Goal: Obtain resource: Download file/media

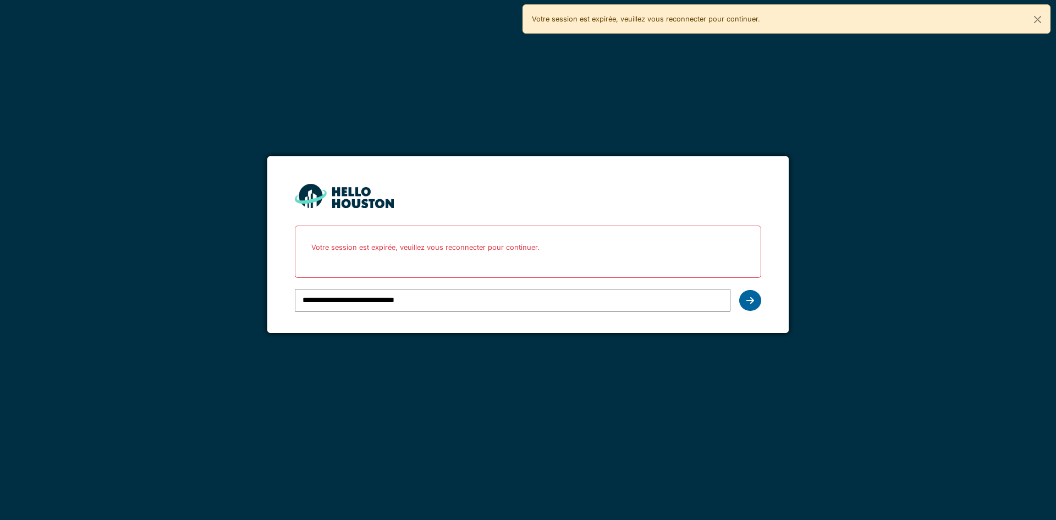
click at [742, 307] on div at bounding box center [750, 300] width 22 height 21
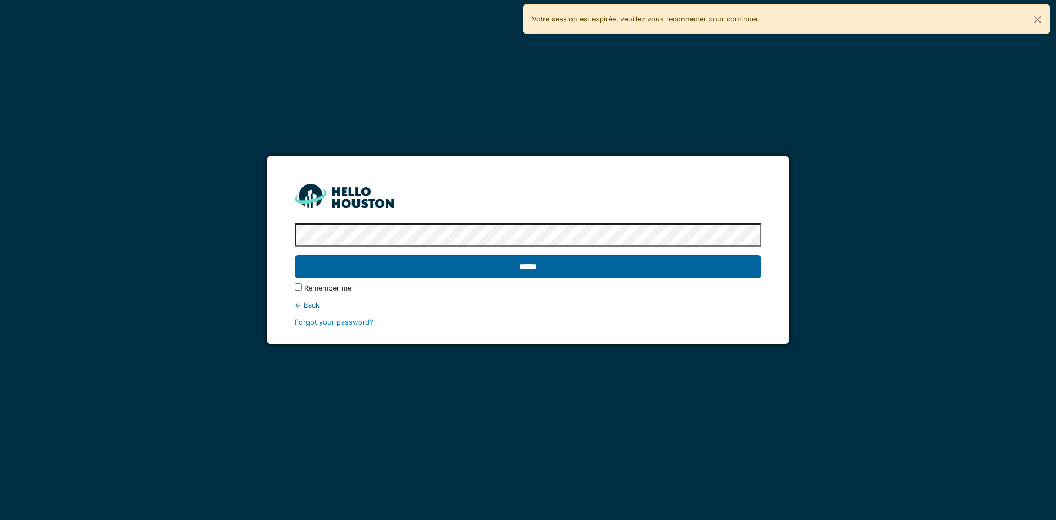
click at [395, 271] on input "******" at bounding box center [528, 266] width 466 height 23
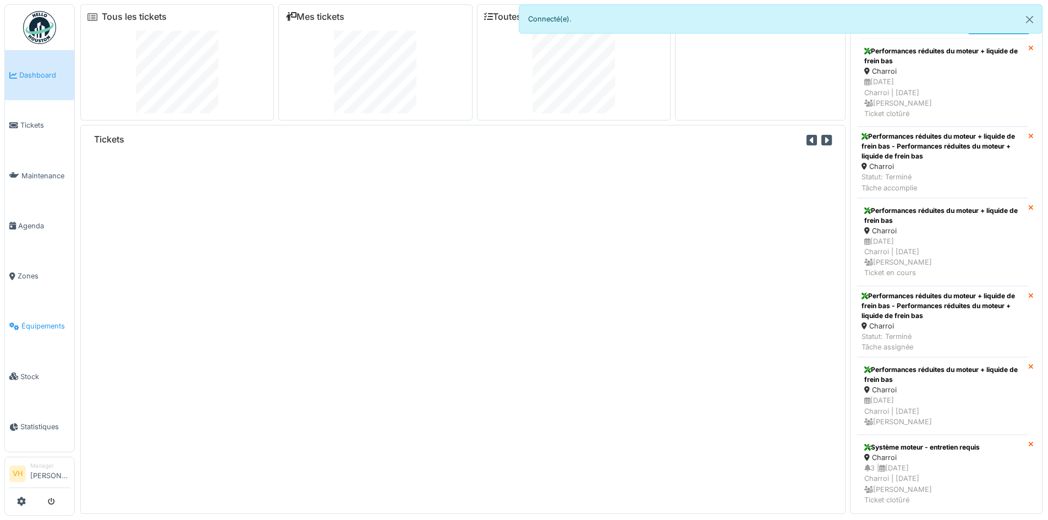
click at [56, 321] on span "Équipements" at bounding box center [45, 326] width 48 height 10
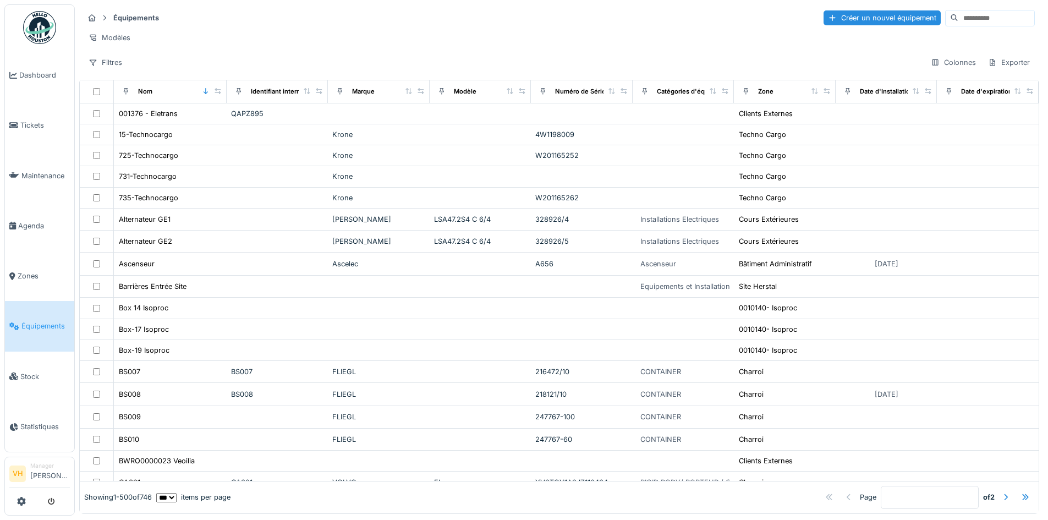
click at [958, 20] on input at bounding box center [996, 17] width 76 height 15
click at [958, 22] on input at bounding box center [996, 17] width 76 height 15
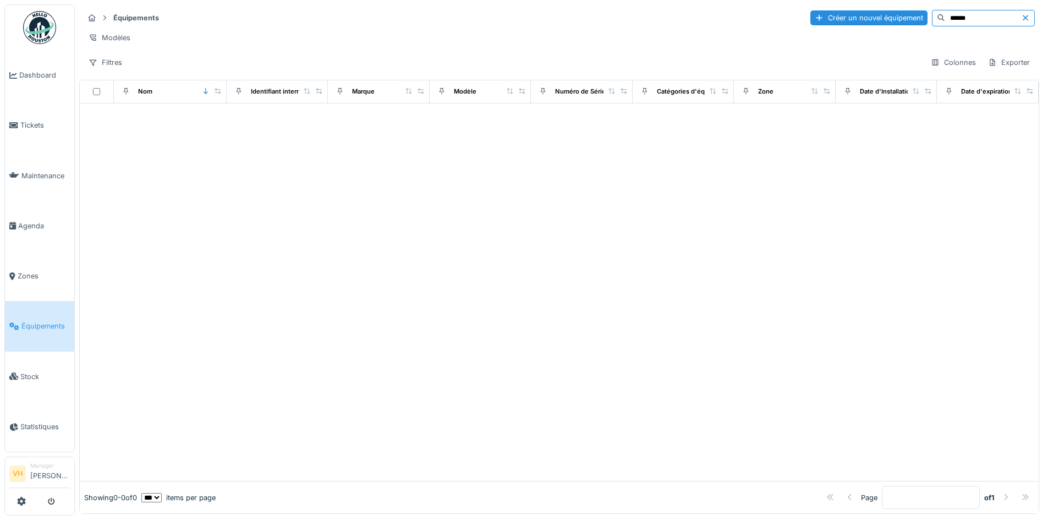
drag, startPoint x: 954, startPoint y: 22, endPoint x: 898, endPoint y: 19, distance: 56.8
click at [932, 19] on div "******" at bounding box center [983, 18] width 103 height 17
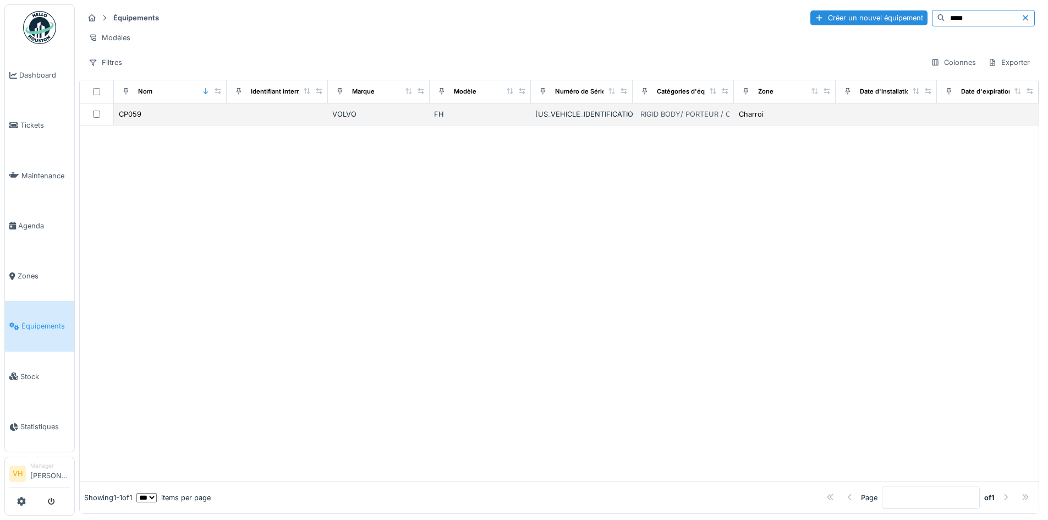
click at [349, 119] on div "VOLVO" at bounding box center [378, 114] width 93 height 10
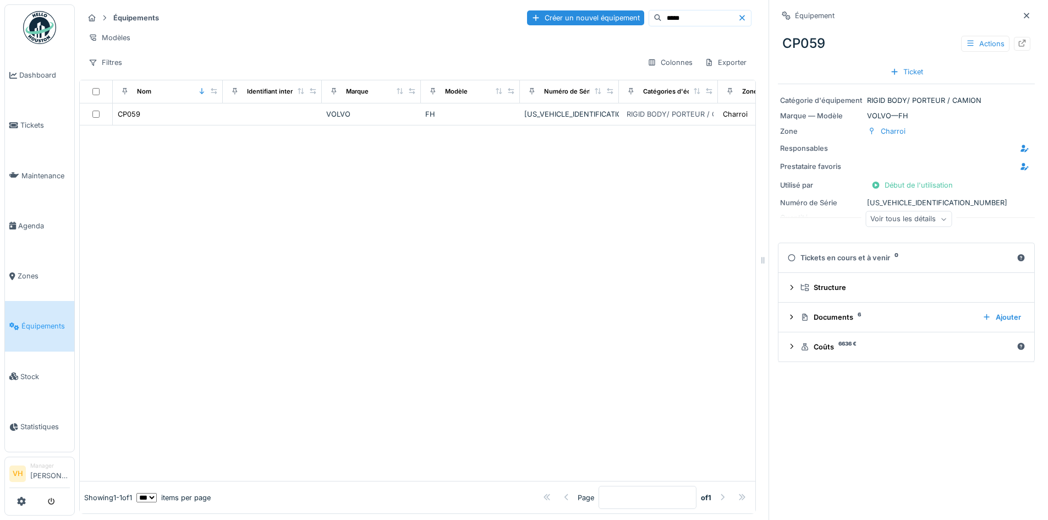
drag, startPoint x: 936, startPoint y: 202, endPoint x: 947, endPoint y: 200, distance: 11.1
click at [947, 200] on div "Numéro de Série [US_VEHICLE_IDENTIFICATION_NUMBER]" at bounding box center [906, 202] width 253 height 10
drag, startPoint x: 933, startPoint y: 202, endPoint x: 858, endPoint y: 202, distance: 74.8
click at [858, 202] on div "Numéro de Série [US_VEHICLE_IDENTIFICATION_NUMBER]" at bounding box center [906, 202] width 253 height 10
copy div "Numéro de Série [US_VEHICLE_IDENTIFICATION_NUMBER]"
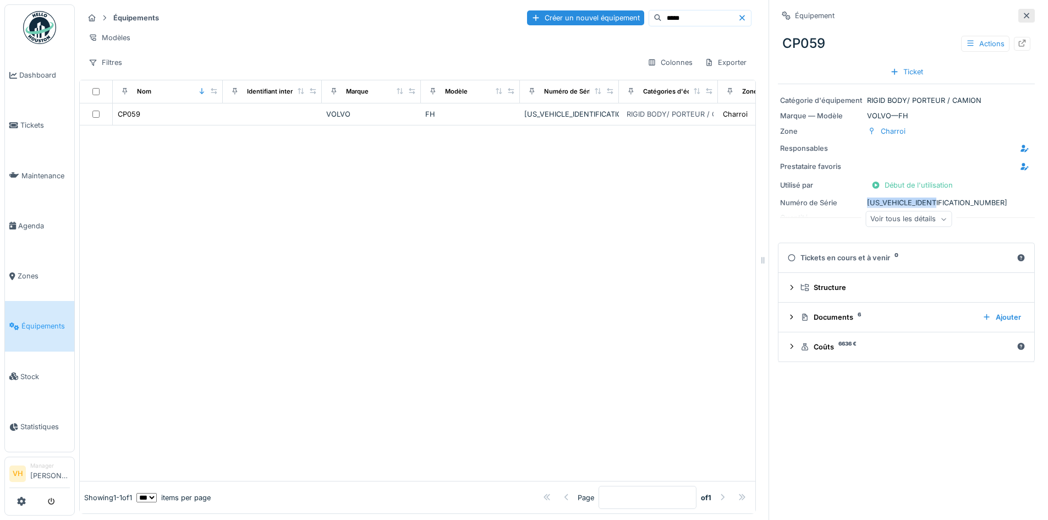
click at [1022, 12] on icon at bounding box center [1026, 15] width 9 height 7
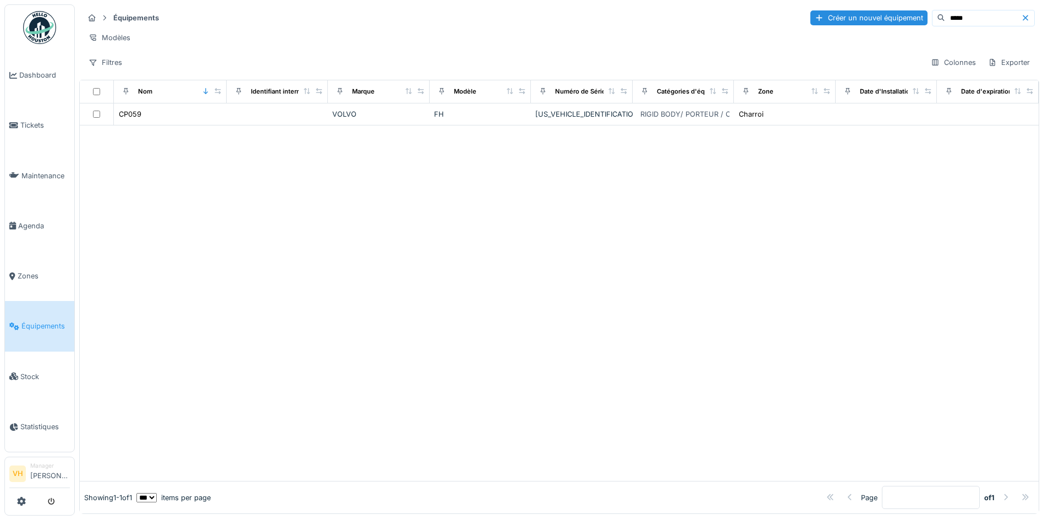
drag, startPoint x: 935, startPoint y: 18, endPoint x: 863, endPoint y: 10, distance: 71.9
click at [863, 10] on div "Créer un nouvel équipement *****" at bounding box center [922, 18] width 224 height 17
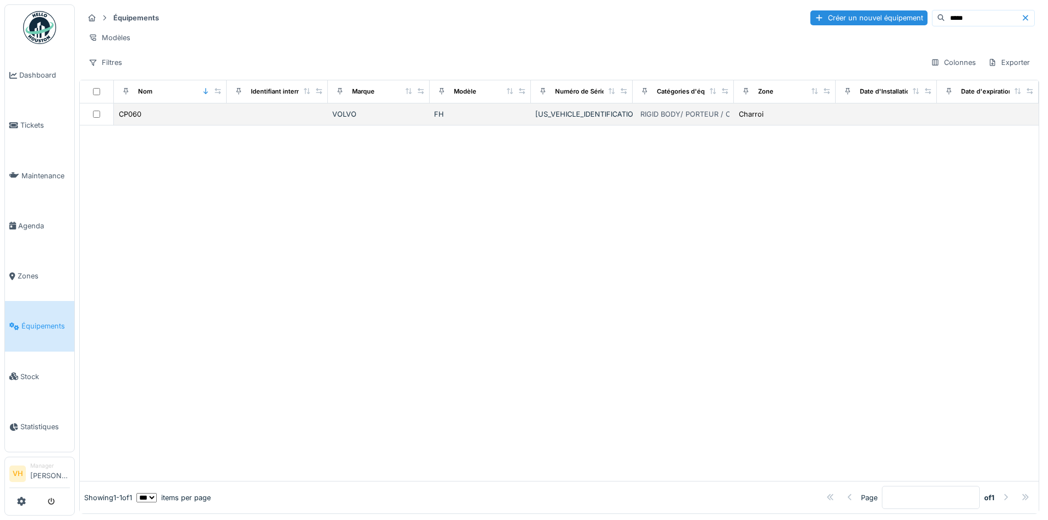
click at [600, 119] on div "[US_VEHICLE_IDENTIFICATION_NUMBER]" at bounding box center [581, 114] width 93 height 10
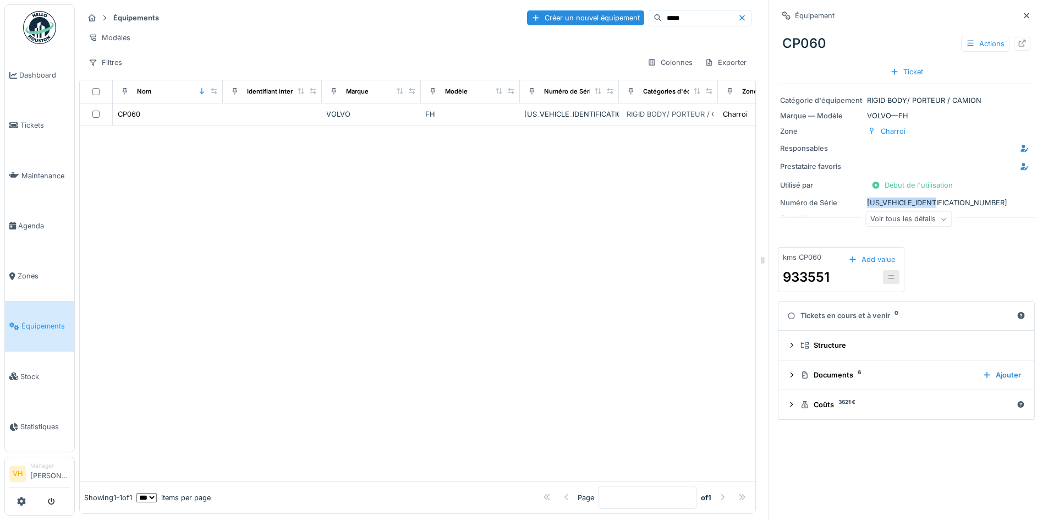
drag, startPoint x: 934, startPoint y: 202, endPoint x: 854, endPoint y: 197, distance: 79.9
click at [854, 197] on div "Numéro de Série [US_VEHICLE_IDENTIFICATION_NUMBER]" at bounding box center [906, 202] width 253 height 10
drag, startPoint x: 650, startPoint y: 17, endPoint x: 621, endPoint y: 15, distance: 29.2
click at [662, 15] on input "*****" at bounding box center [700, 17] width 76 height 15
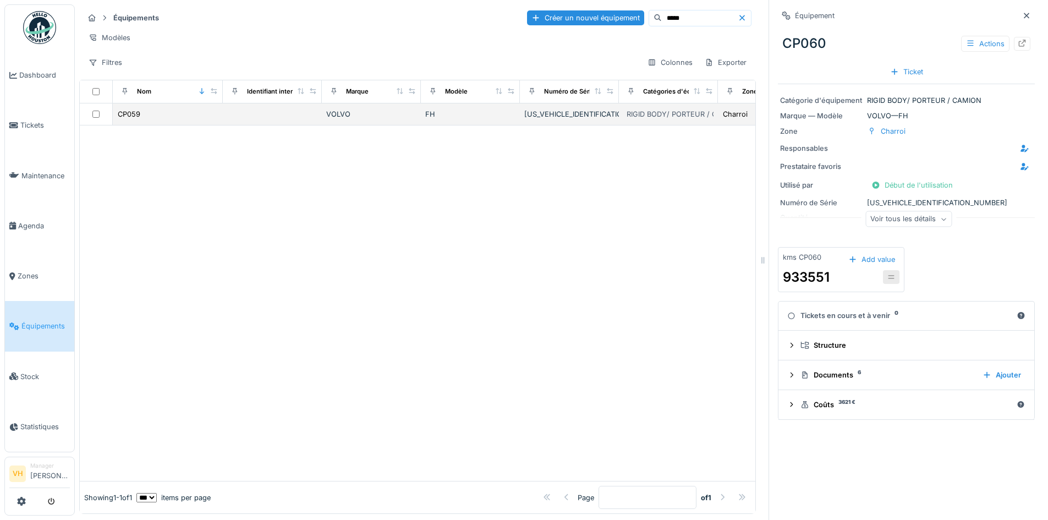
click at [338, 114] on td "VOLVO" at bounding box center [371, 114] width 99 height 22
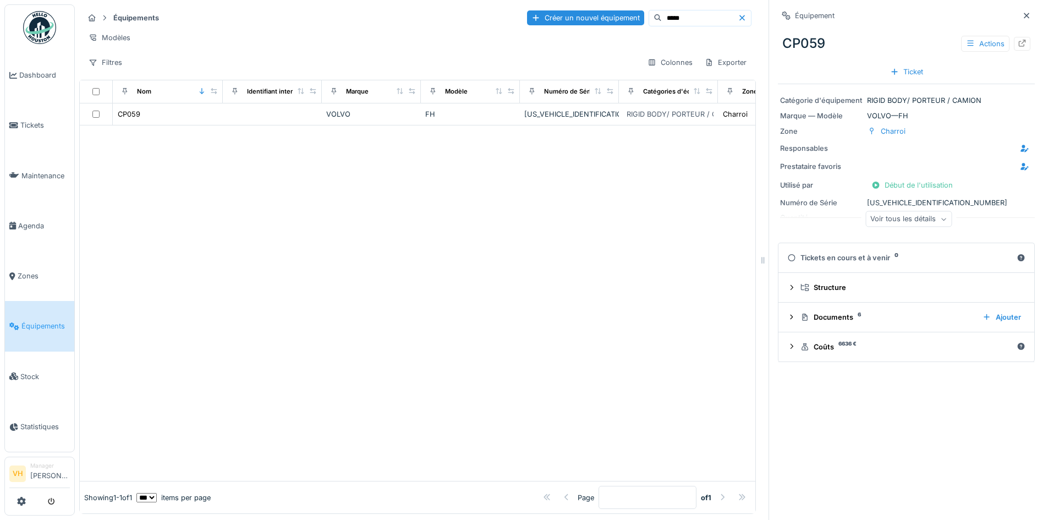
click at [904, 218] on div "Voir tous les détails" at bounding box center [908, 219] width 86 height 16
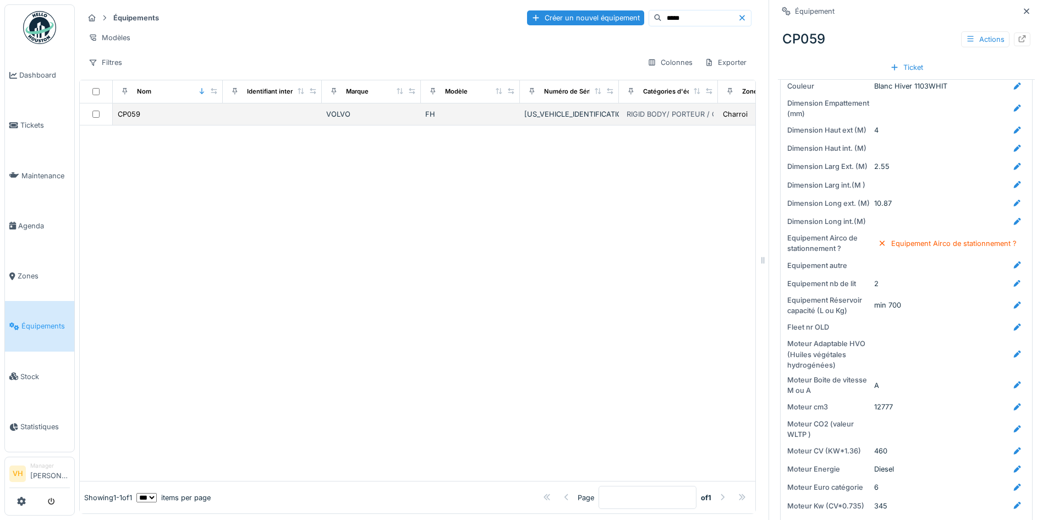
scroll to position [1100, 0]
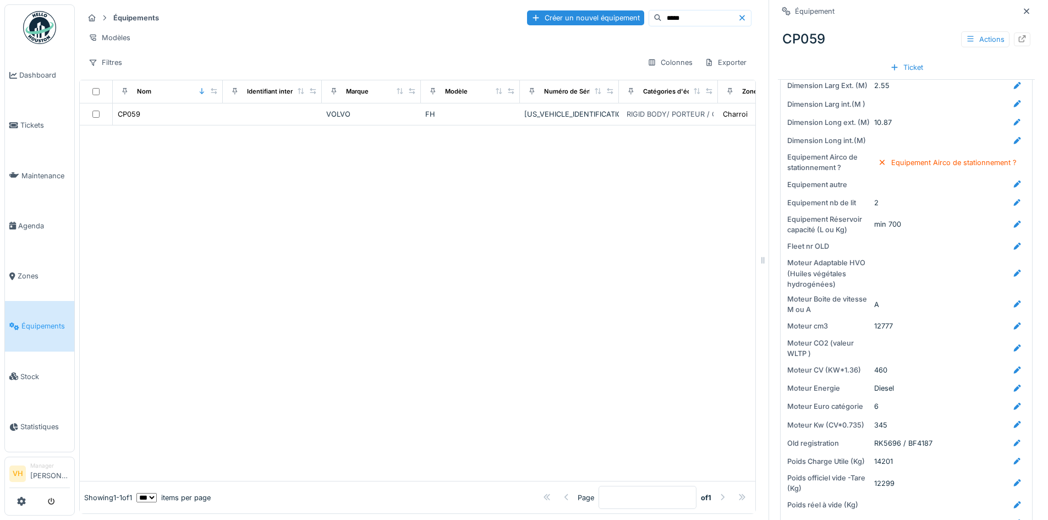
click at [1022, 9] on icon at bounding box center [1026, 11] width 9 height 7
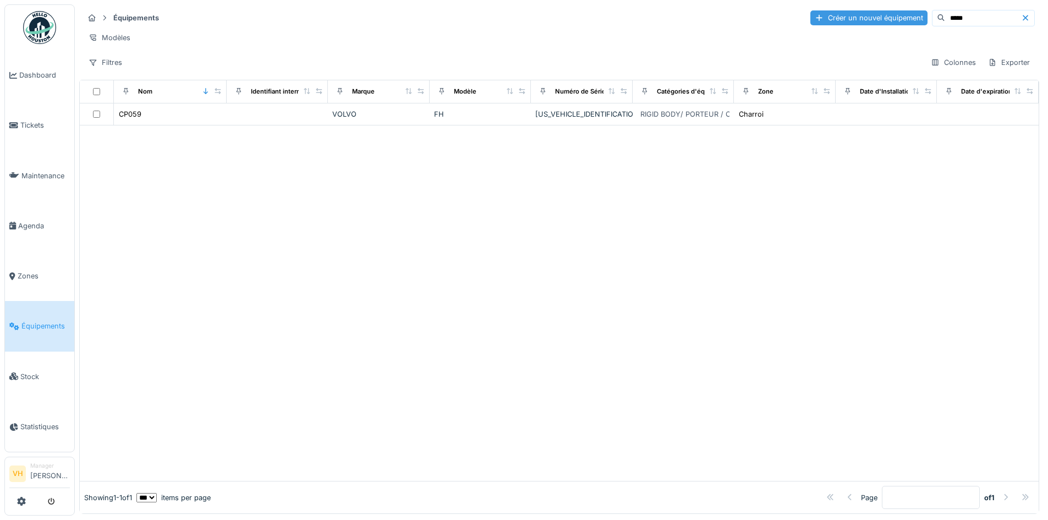
drag, startPoint x: 948, startPoint y: 20, endPoint x: 877, endPoint y: 19, distance: 70.4
click at [877, 19] on div "Créer un nouvel équipement *****" at bounding box center [922, 18] width 224 height 17
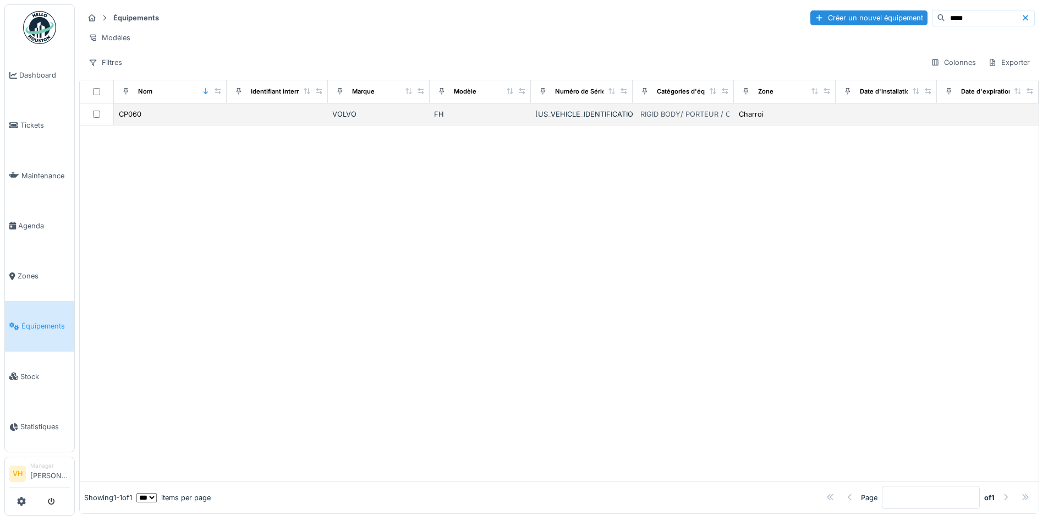
click at [188, 125] on td "CP060" at bounding box center [170, 114] width 113 height 22
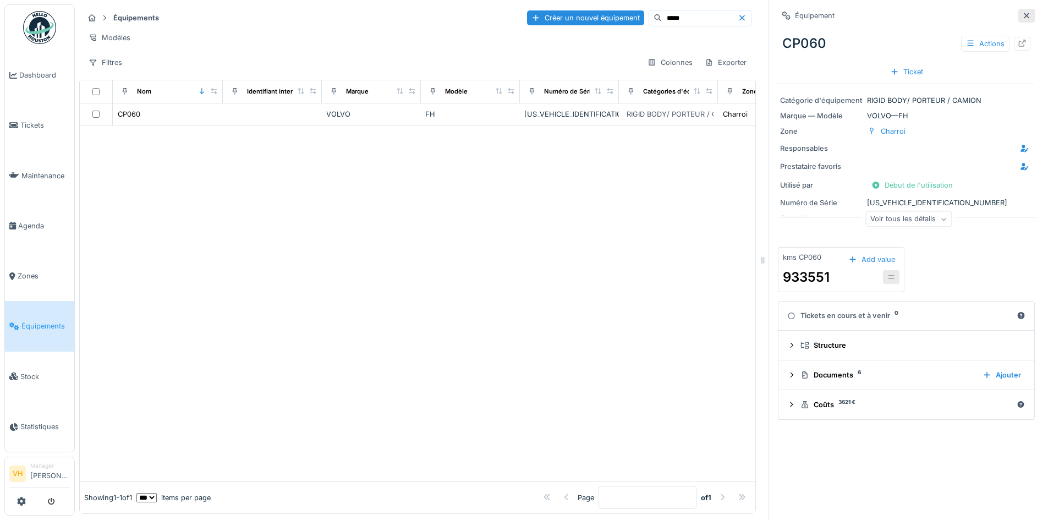
click at [1022, 18] on icon at bounding box center [1026, 15] width 9 height 7
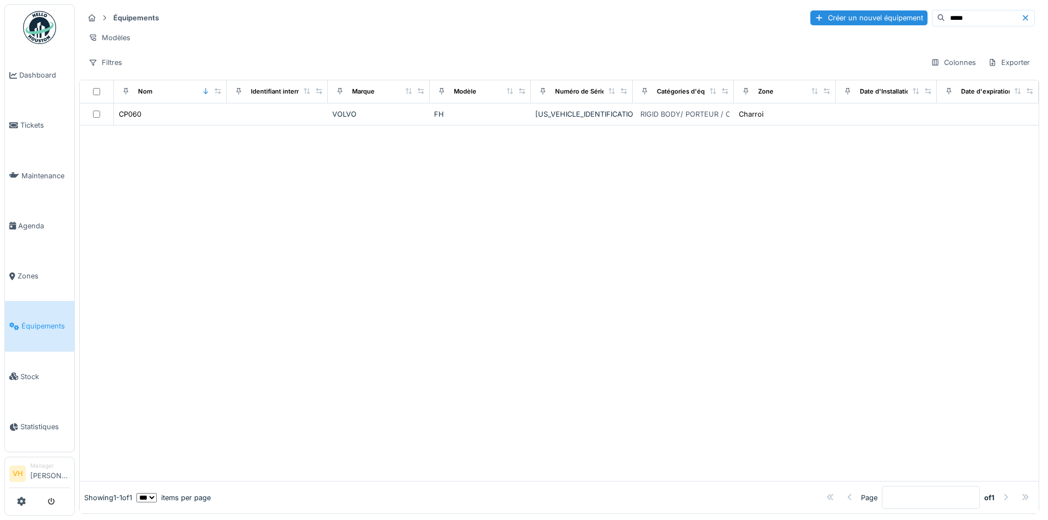
drag, startPoint x: 902, startPoint y: 20, endPoint x: 892, endPoint y: 20, distance: 10.5
click at [932, 20] on div "*****" at bounding box center [983, 18] width 103 height 17
paste input
click at [945, 17] on input "*****" at bounding box center [983, 17] width 76 height 15
drag, startPoint x: 936, startPoint y: 17, endPoint x: 905, endPoint y: 20, distance: 31.0
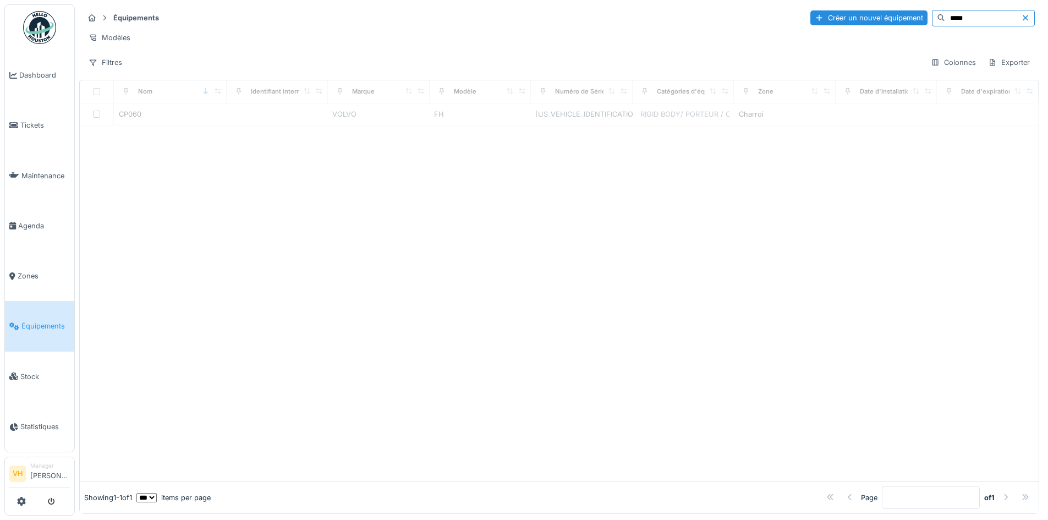
click at [945, 20] on input "*****" at bounding box center [983, 17] width 76 height 15
type input "*****"
click at [33, 284] on link "Zones" at bounding box center [39, 276] width 69 height 50
click at [36, 323] on span "Équipements" at bounding box center [45, 326] width 48 height 10
click at [958, 20] on input at bounding box center [996, 17] width 76 height 15
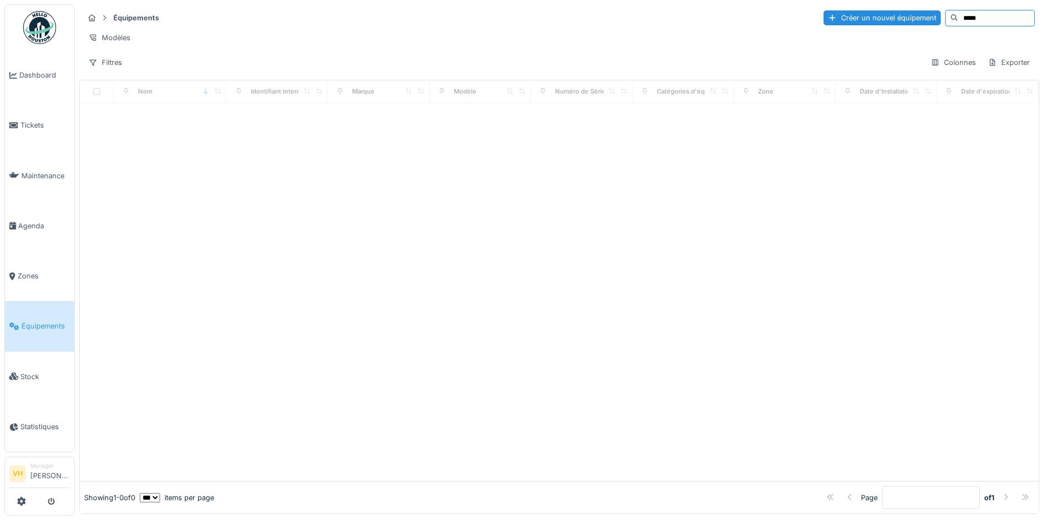
type input "*****"
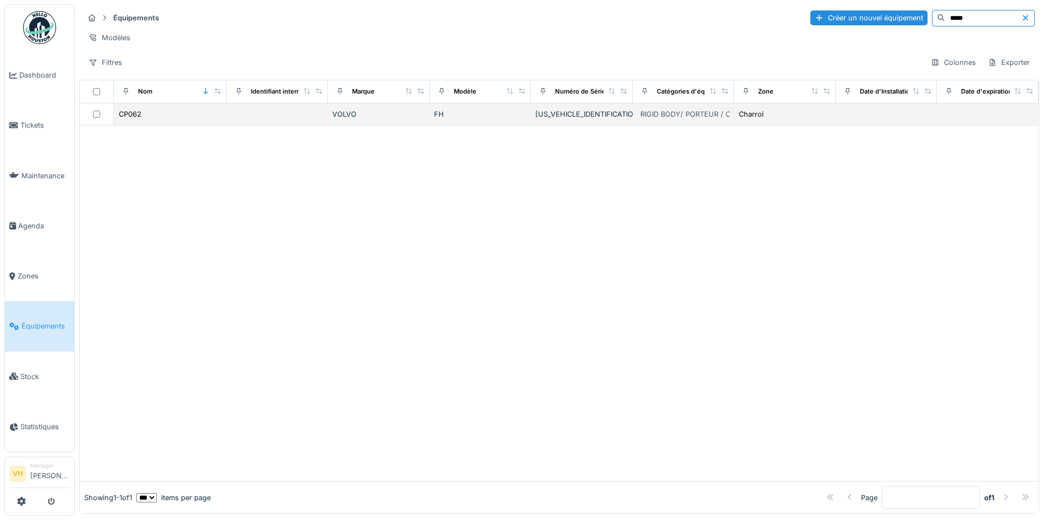
click at [252, 125] on td at bounding box center [278, 114] width 102 height 22
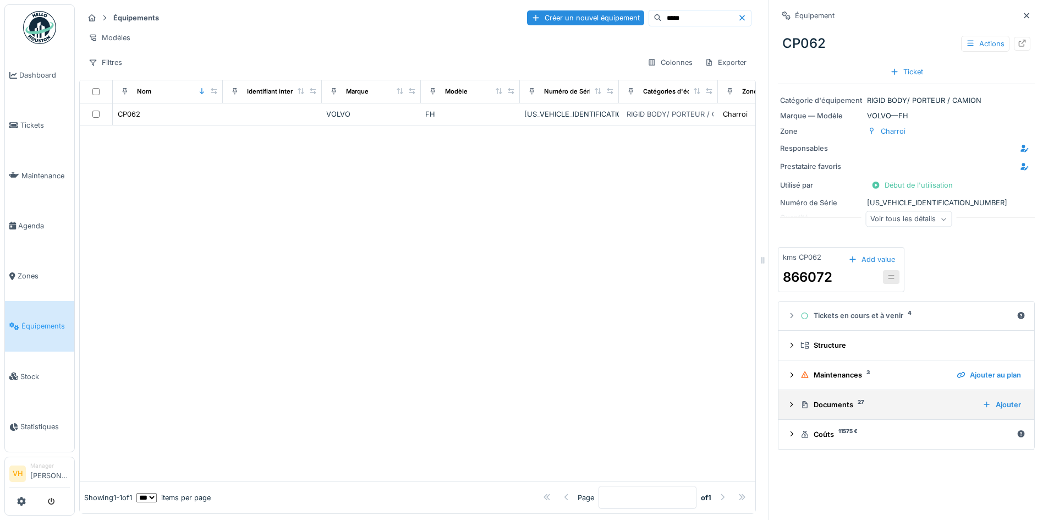
click at [831, 410] on div "Documents 27" at bounding box center [886, 404] width 173 height 10
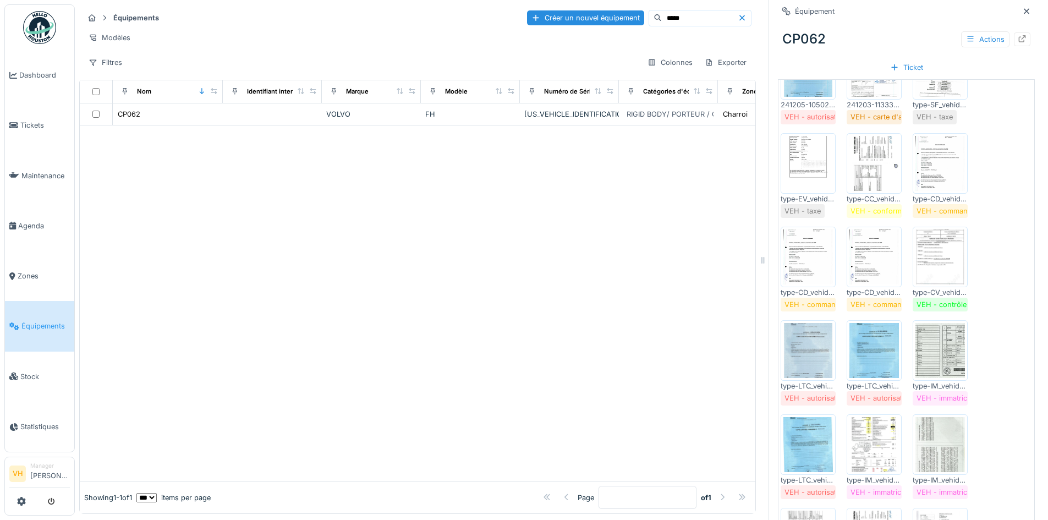
scroll to position [495, 0]
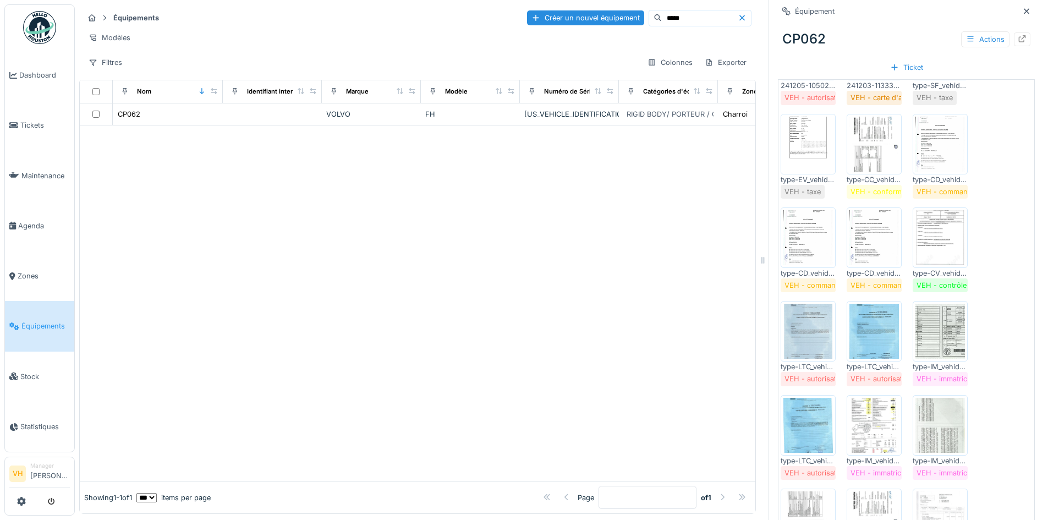
click at [923, 328] on img at bounding box center [940, 331] width 50 height 55
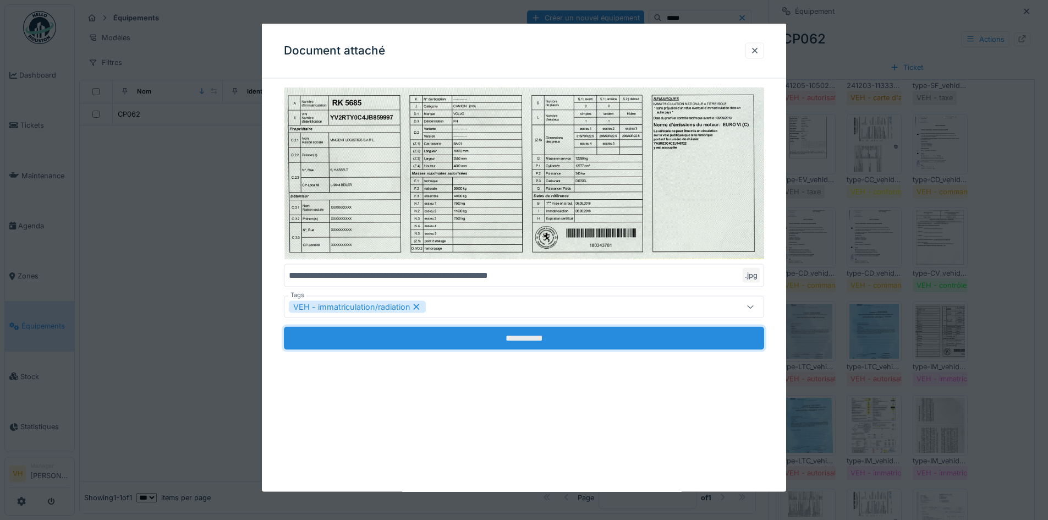
click at [530, 342] on input "**********" at bounding box center [524, 338] width 480 height 23
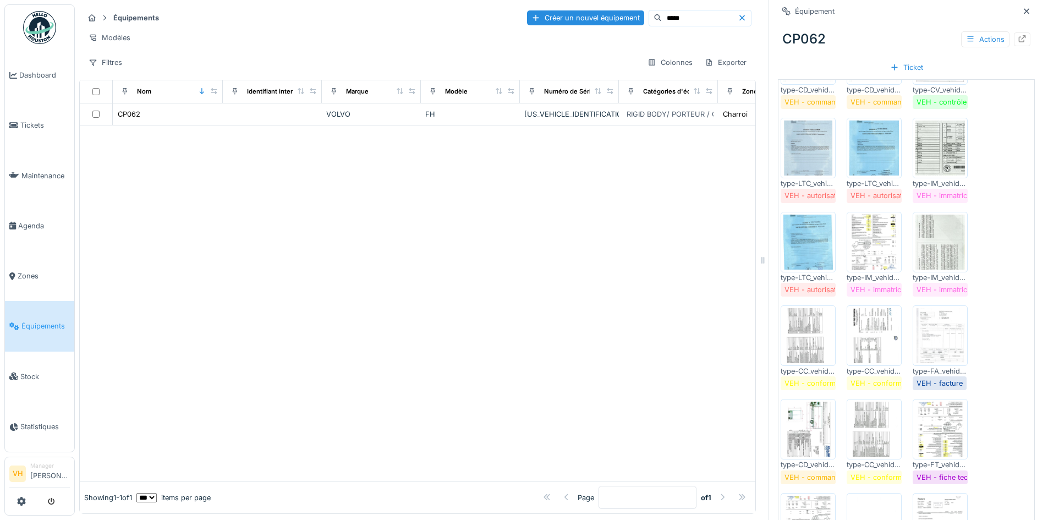
scroll to position [678, 0]
click at [932, 239] on img at bounding box center [940, 242] width 50 height 55
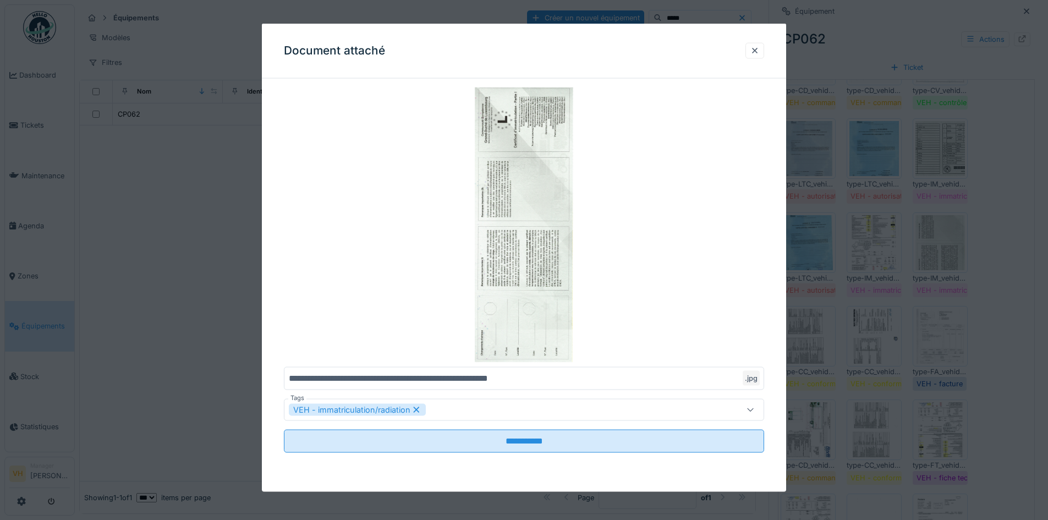
click at [1006, 212] on div at bounding box center [524, 260] width 1048 height 520
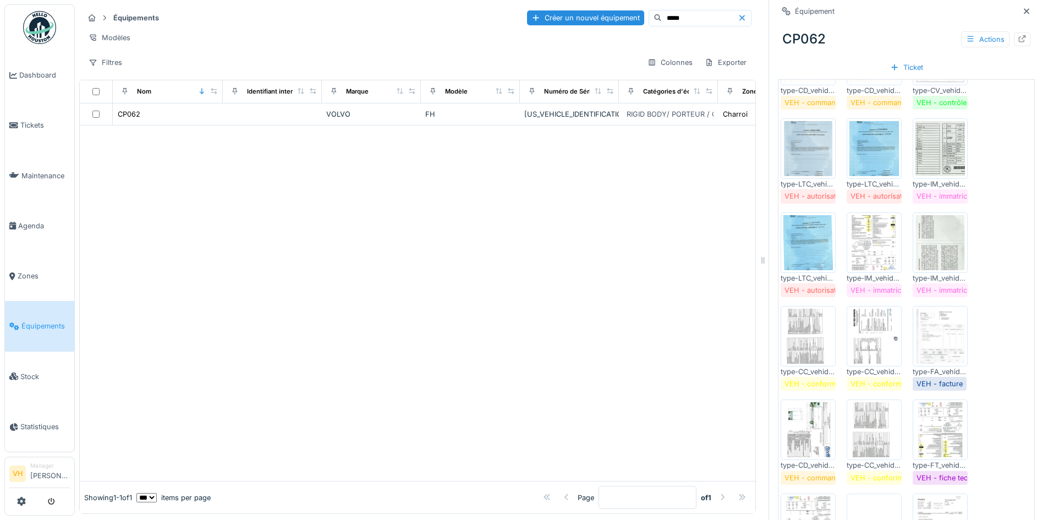
click at [936, 185] on div "type-IM_vehid-CP062_rmref-18656_label-73_date-20181107120128.jpg" at bounding box center [940, 184] width 55 height 10
click at [936, 164] on img at bounding box center [940, 148] width 50 height 55
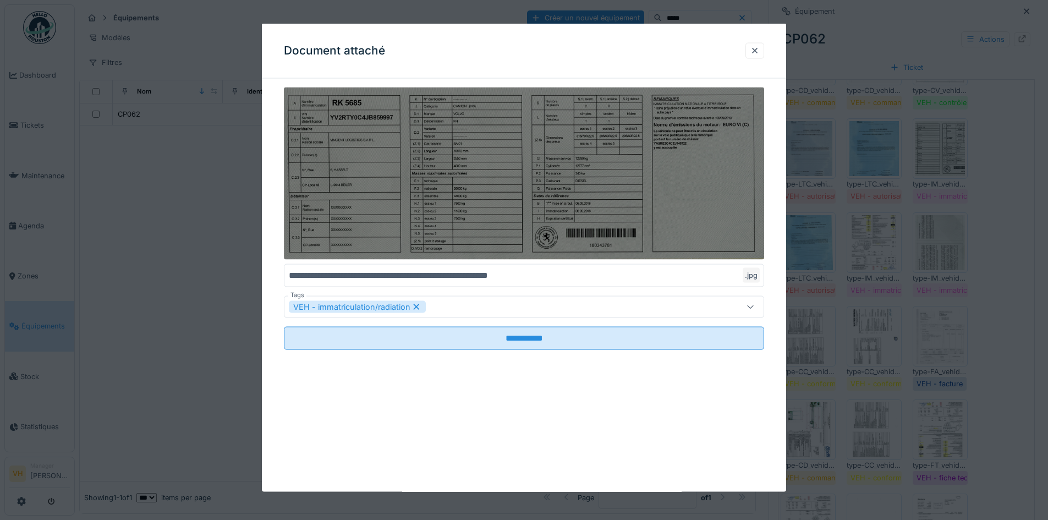
click at [630, 157] on img at bounding box center [524, 173] width 480 height 172
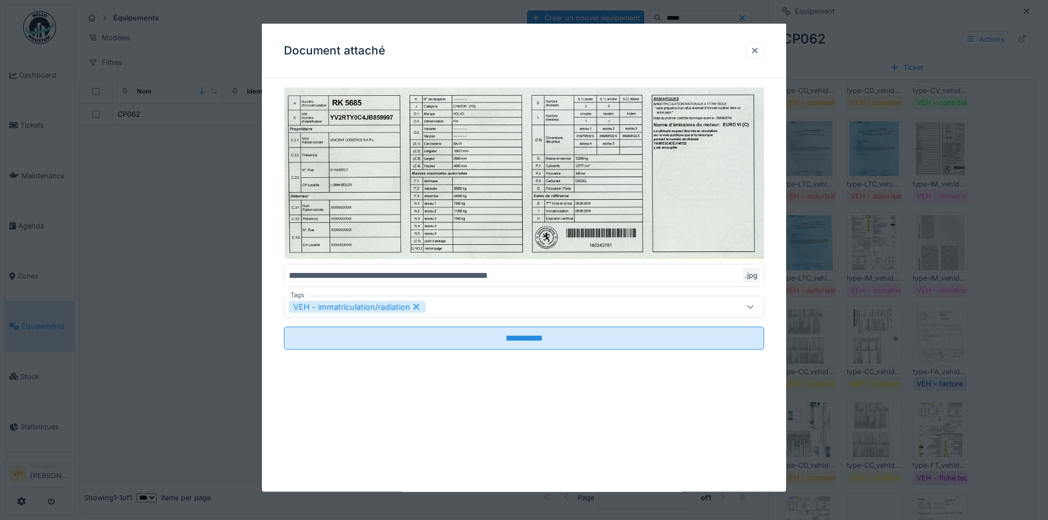
click at [968, 234] on div at bounding box center [524, 260] width 1048 height 520
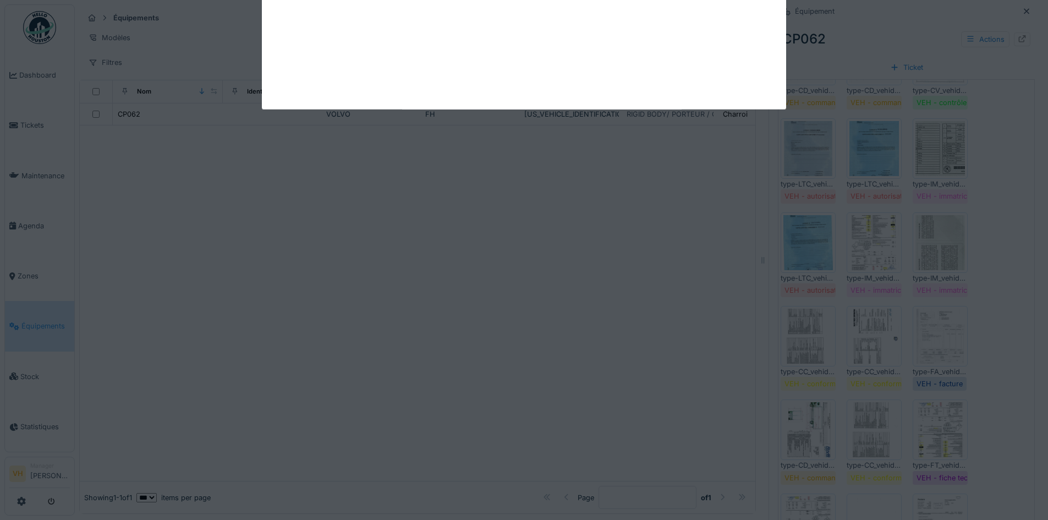
click at [931, 241] on div "Annuler Équipements Créer un nouvel équipement ***** Modèles Filtres Colonnes E…" at bounding box center [561, 260] width 973 height 520
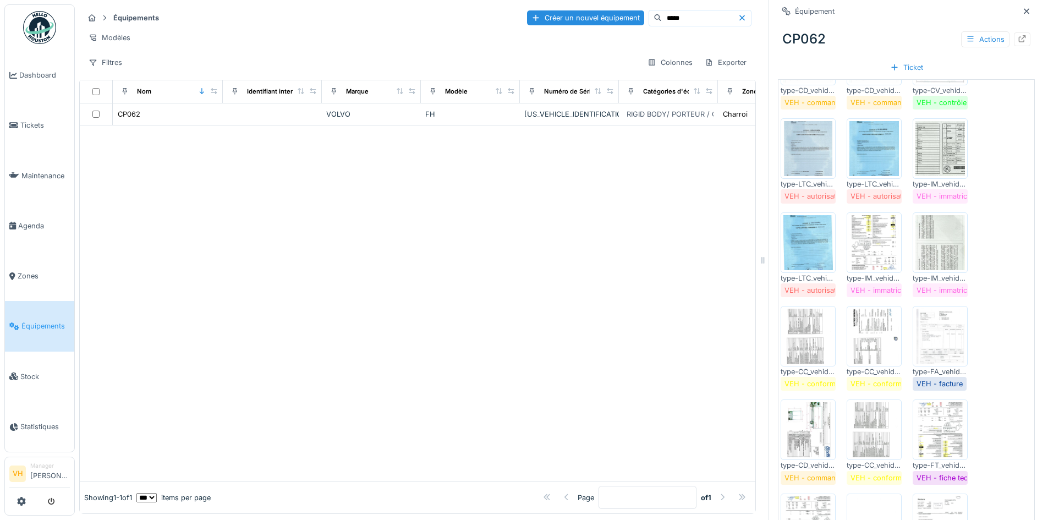
click at [928, 251] on img at bounding box center [940, 242] width 50 height 55
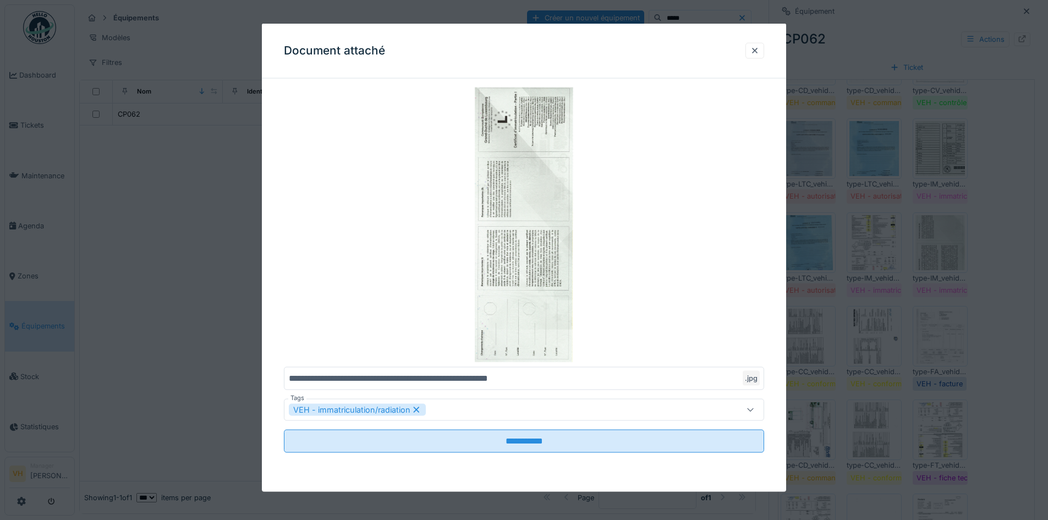
click at [723, 378] on input "**********" at bounding box center [524, 378] width 480 height 23
click at [753, 409] on icon at bounding box center [750, 409] width 9 height 7
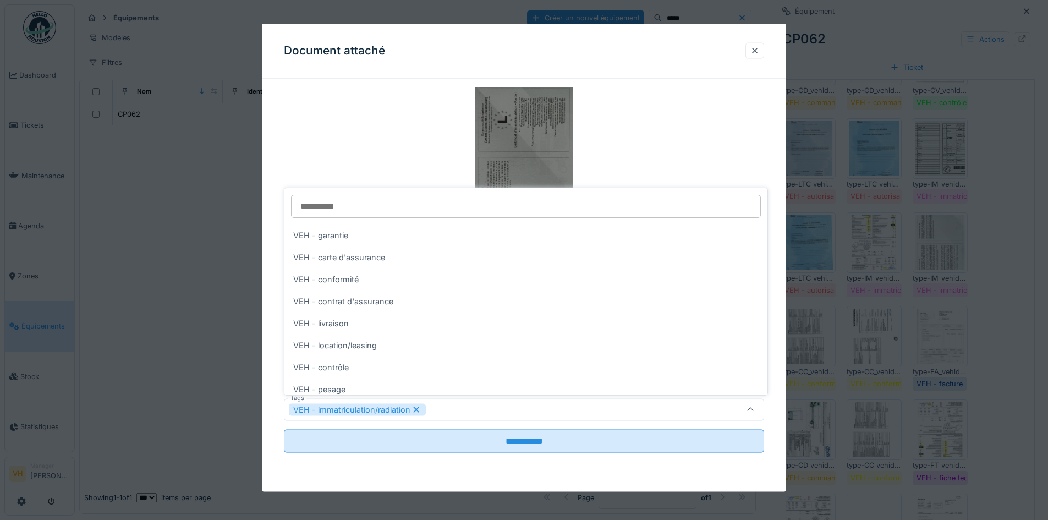
click at [724, 123] on img at bounding box center [524, 224] width 480 height 275
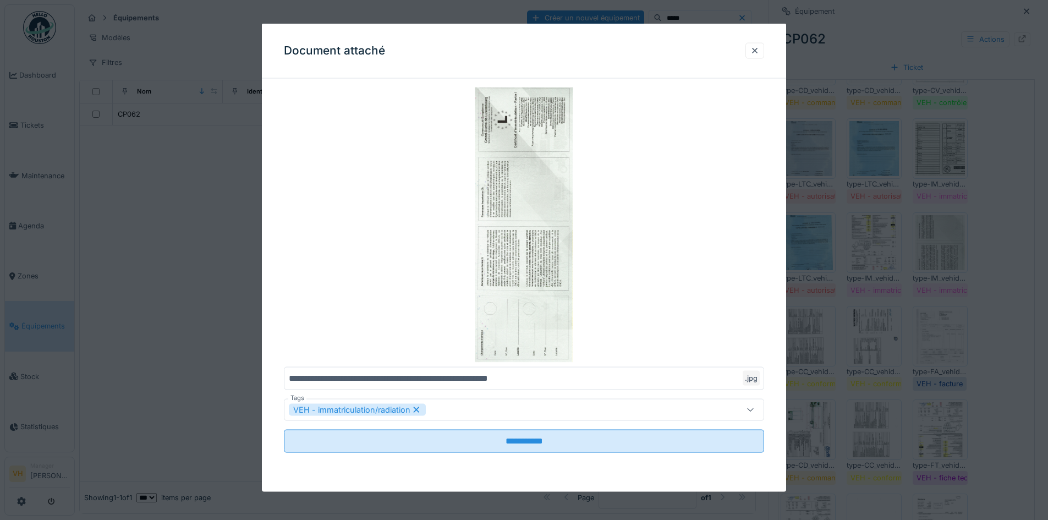
click at [894, 23] on div at bounding box center [524, 260] width 1048 height 520
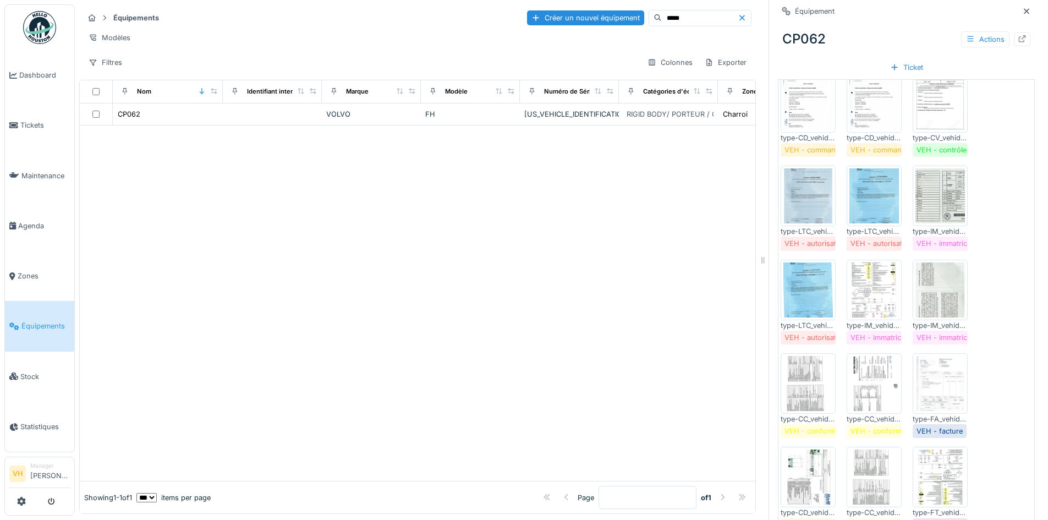
scroll to position [623, 0]
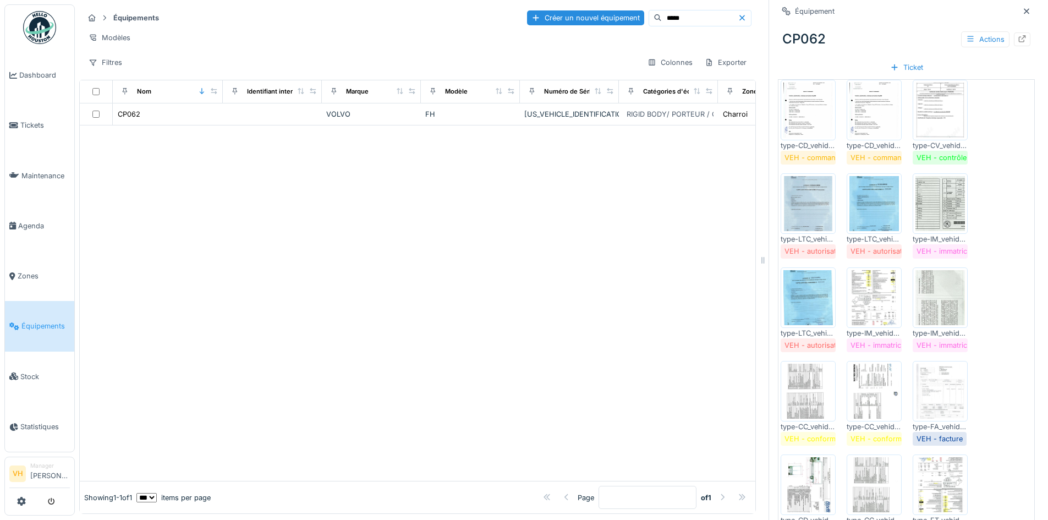
click at [923, 304] on img at bounding box center [940, 297] width 50 height 55
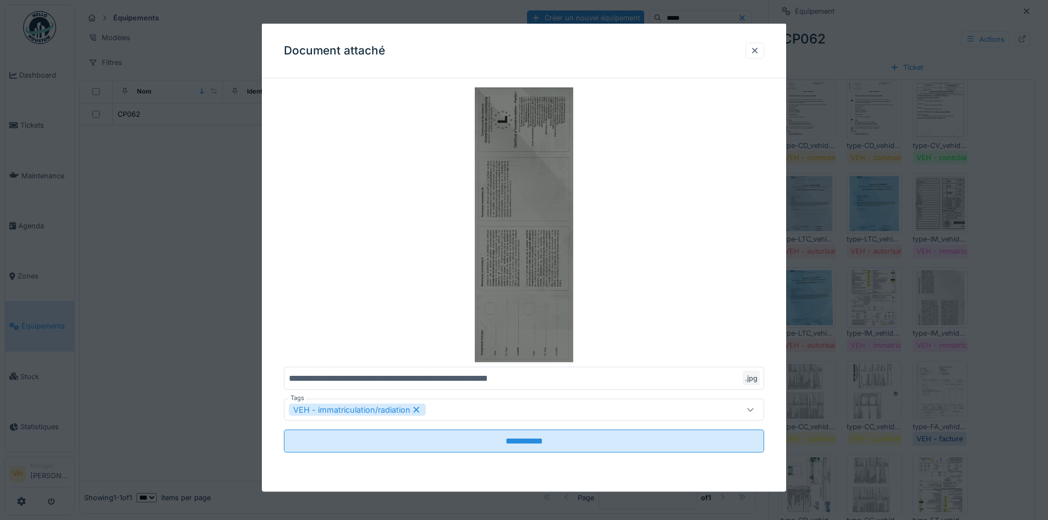
click at [661, 252] on img at bounding box center [524, 224] width 480 height 275
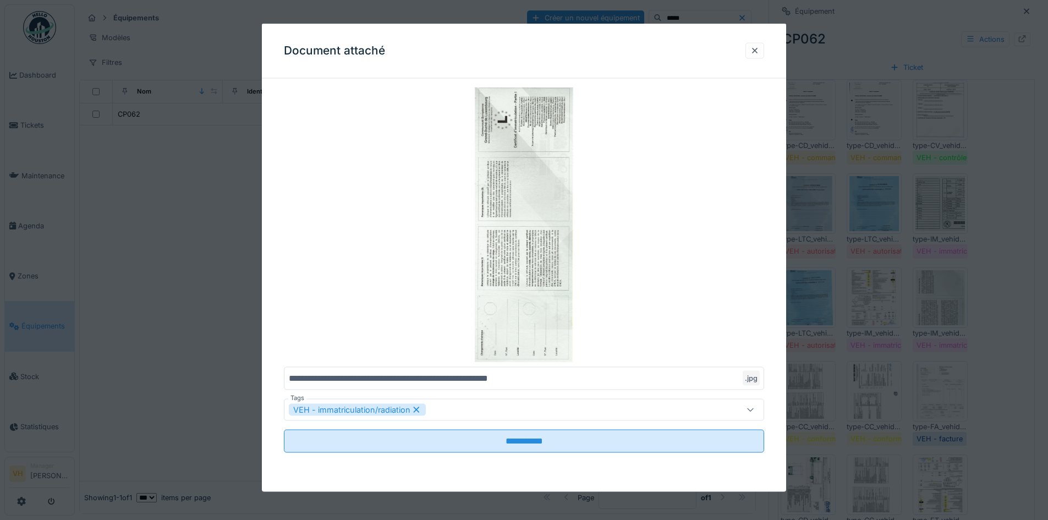
click at [838, 57] on div at bounding box center [524, 260] width 1048 height 520
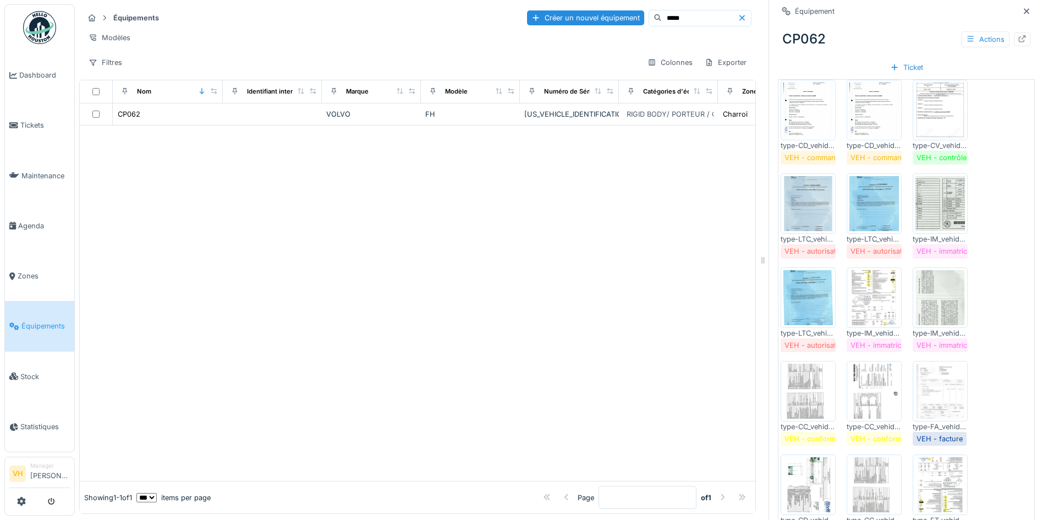
click at [943, 206] on img at bounding box center [940, 203] width 50 height 55
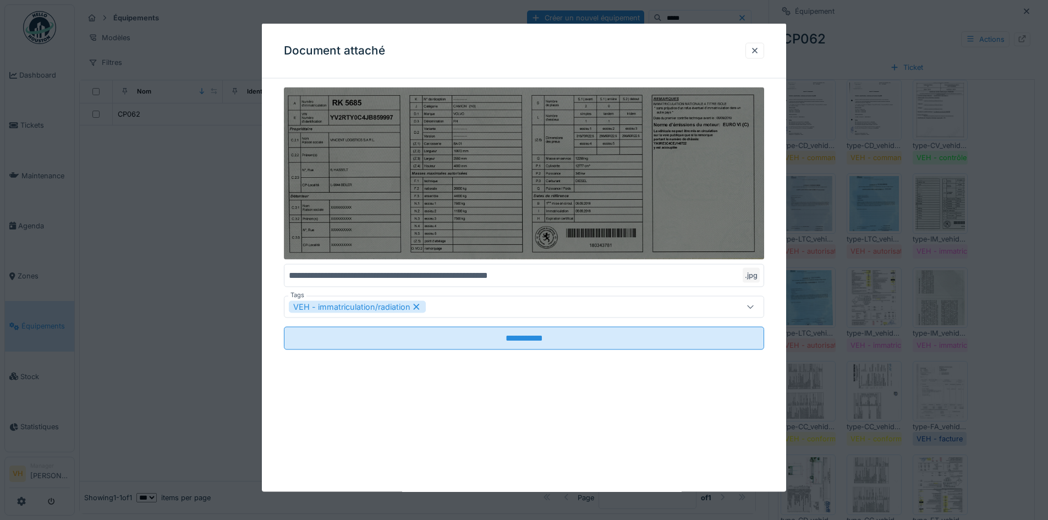
drag, startPoint x: 495, startPoint y: 227, endPoint x: 458, endPoint y: 191, distance: 52.1
click at [458, 191] on img at bounding box center [524, 173] width 480 height 172
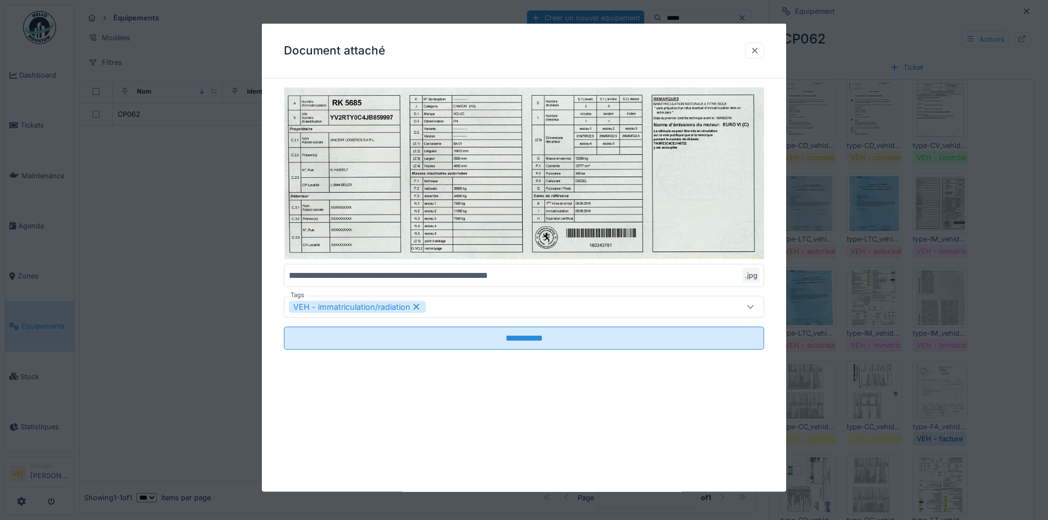
click at [759, 48] on div at bounding box center [754, 50] width 9 height 10
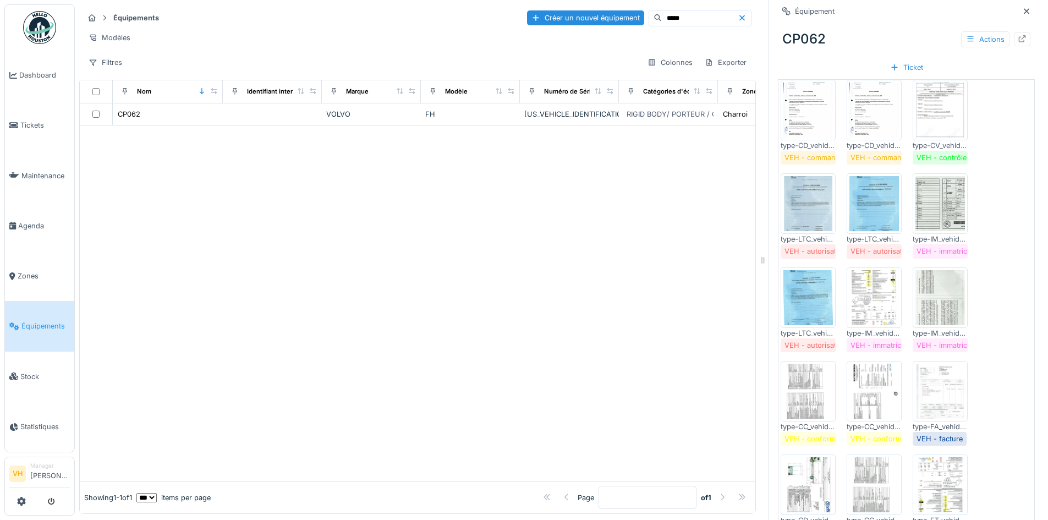
click at [949, 234] on div at bounding box center [940, 203] width 55 height 61
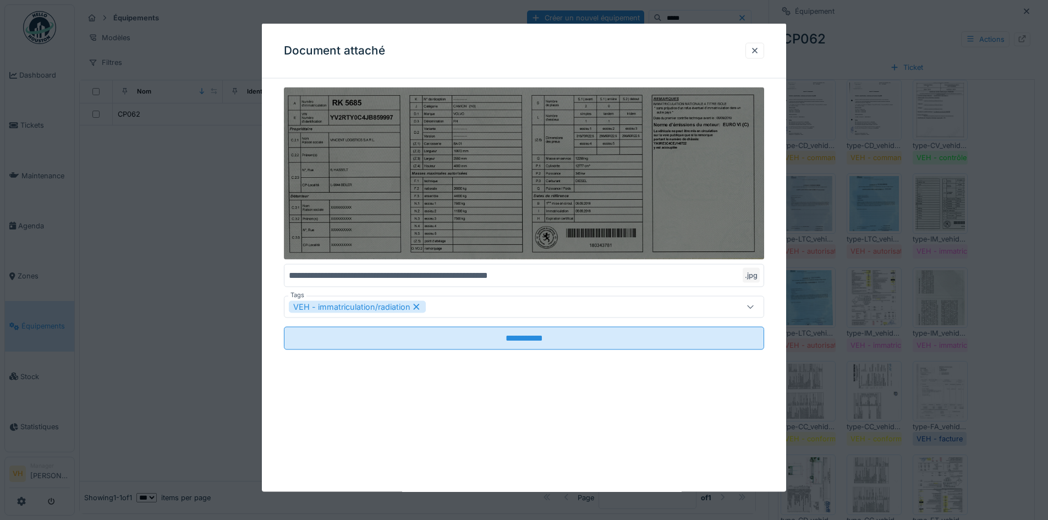
drag, startPoint x: 419, startPoint y: 165, endPoint x: 381, endPoint y: 172, distance: 38.6
click at [381, 172] on img at bounding box center [524, 173] width 480 height 172
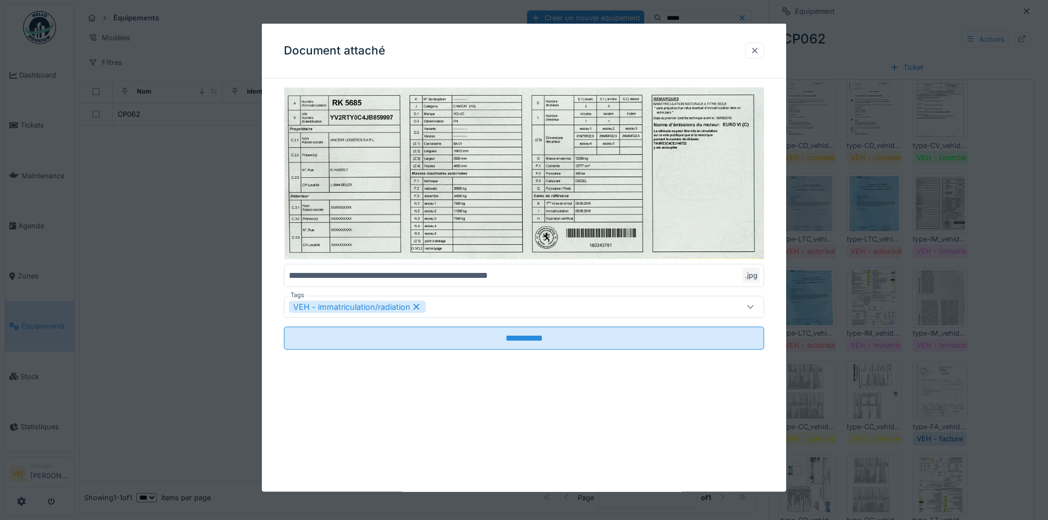
click at [759, 46] on div at bounding box center [754, 50] width 9 height 10
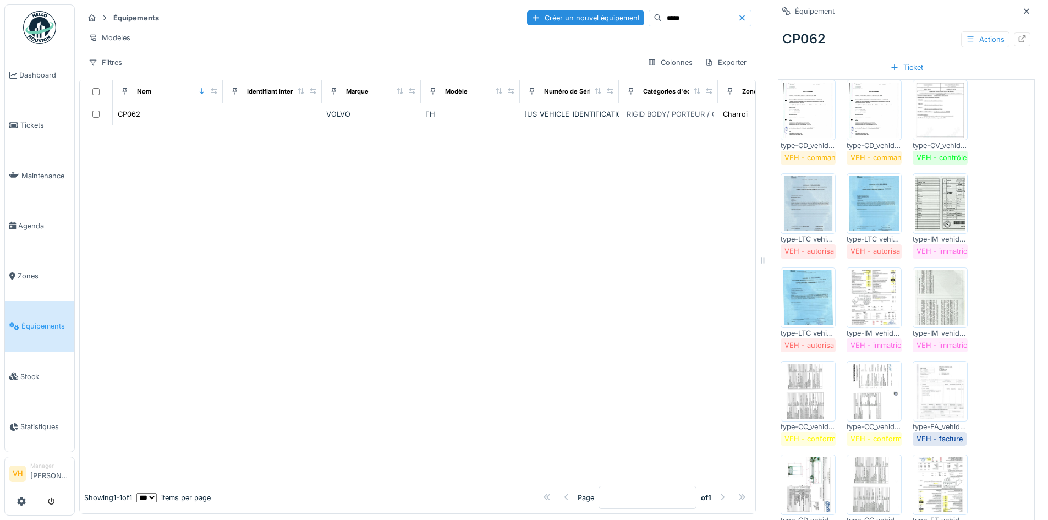
click at [930, 204] on img at bounding box center [940, 203] width 50 height 55
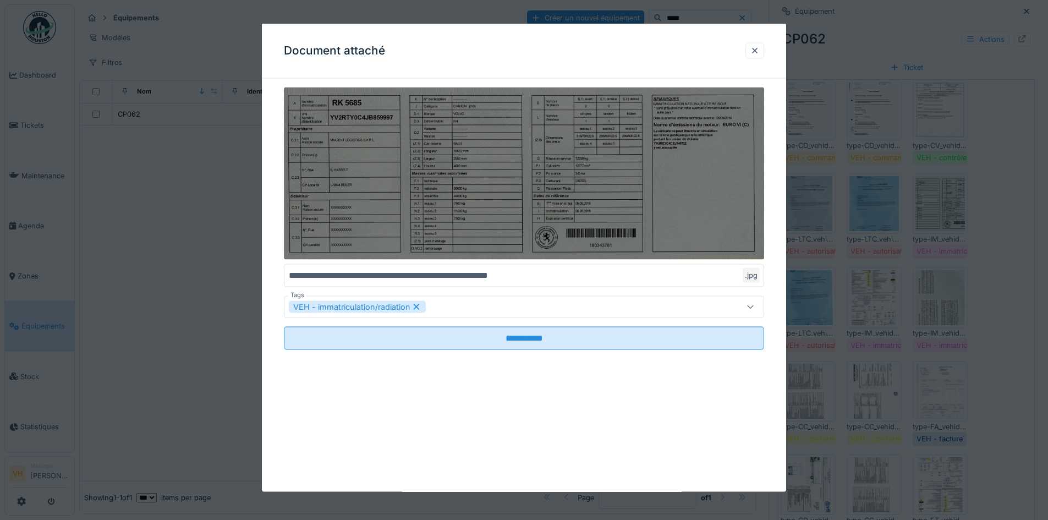
click at [588, 135] on img at bounding box center [524, 173] width 480 height 172
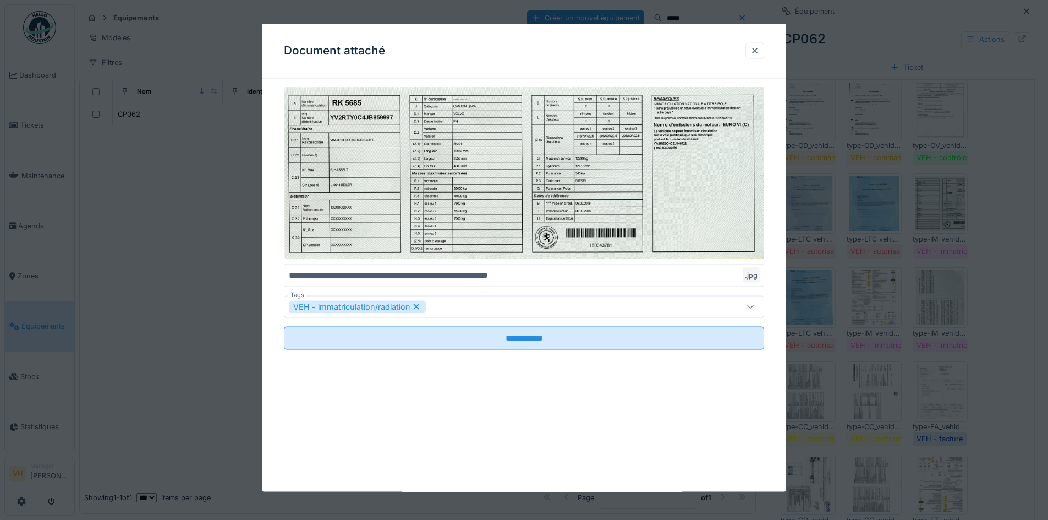
click at [759, 51] on div at bounding box center [754, 50] width 9 height 10
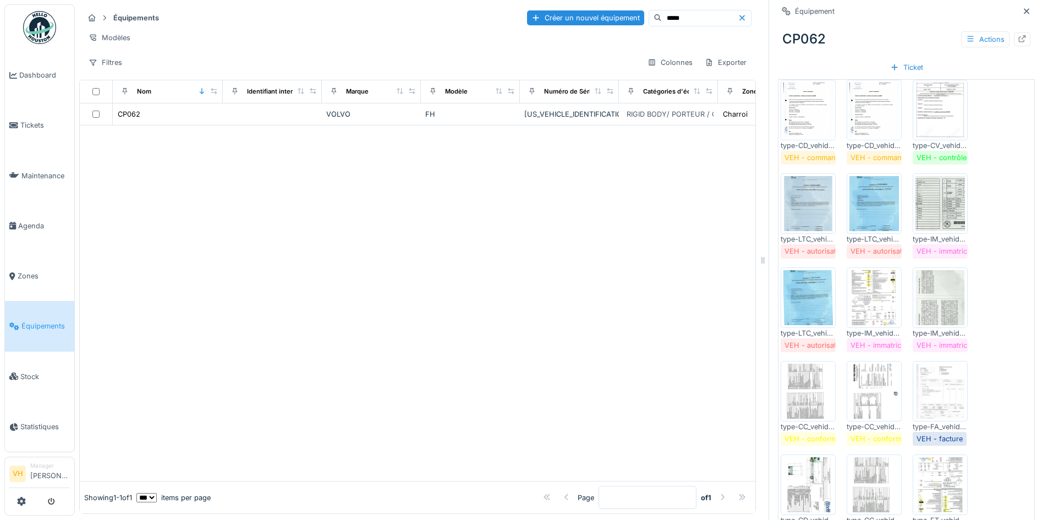
click at [932, 301] on img at bounding box center [940, 297] width 50 height 55
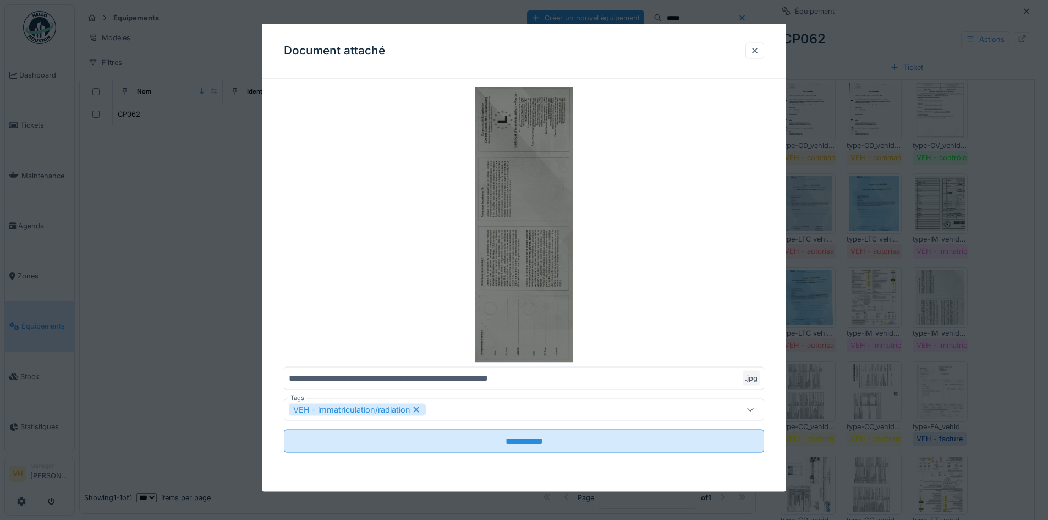
click at [532, 176] on img at bounding box center [524, 224] width 480 height 275
click at [520, 223] on img at bounding box center [524, 224] width 480 height 275
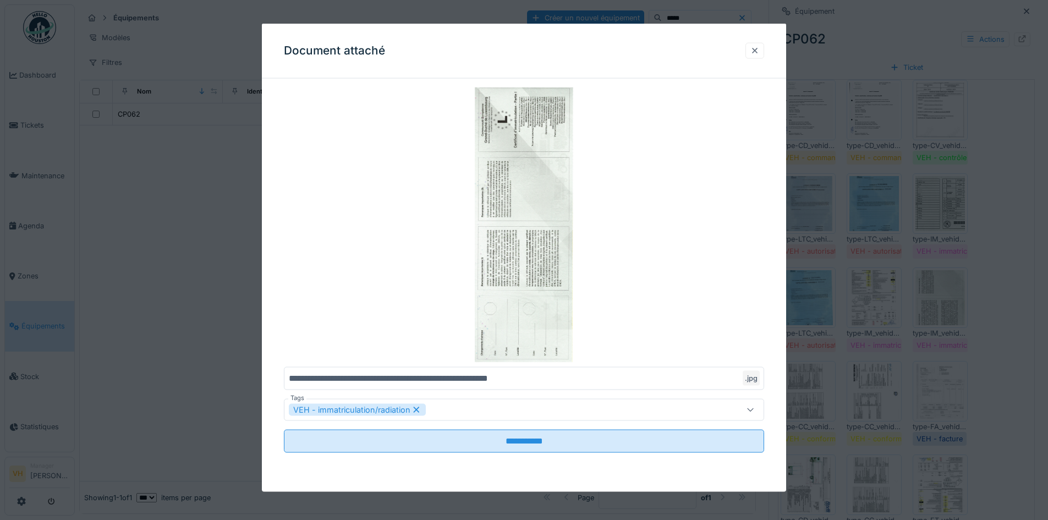
click at [759, 54] on div at bounding box center [754, 50] width 9 height 10
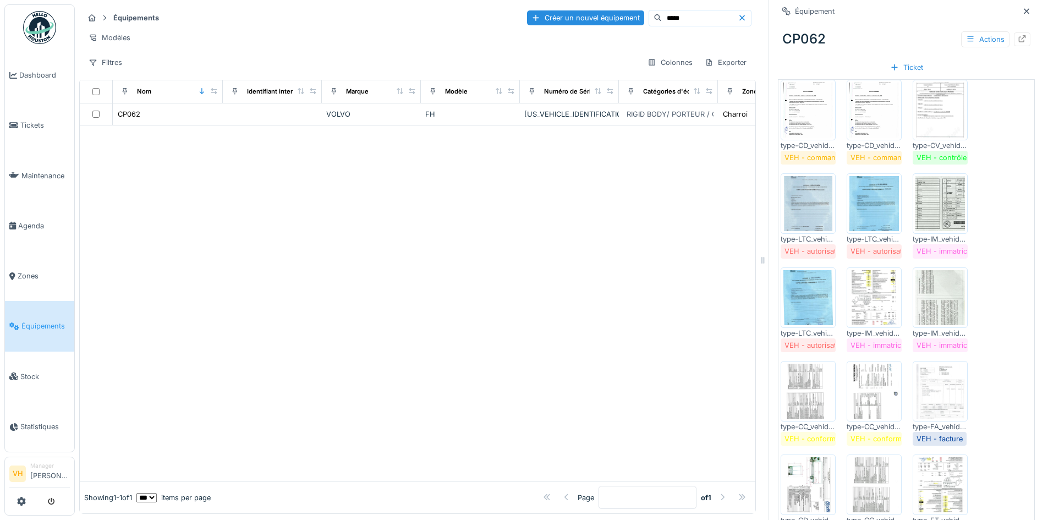
click at [930, 200] on img at bounding box center [940, 203] width 50 height 55
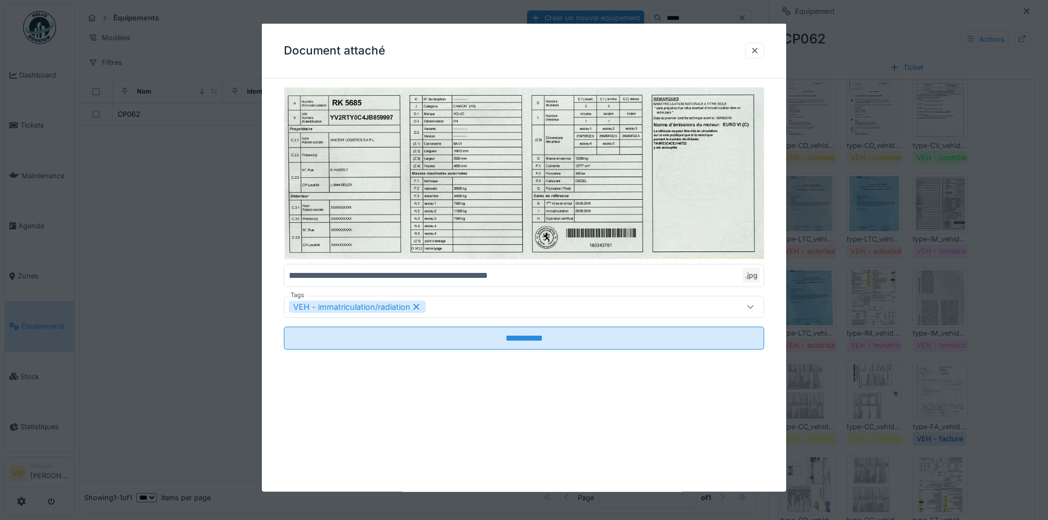
click at [980, 108] on div at bounding box center [524, 260] width 1048 height 520
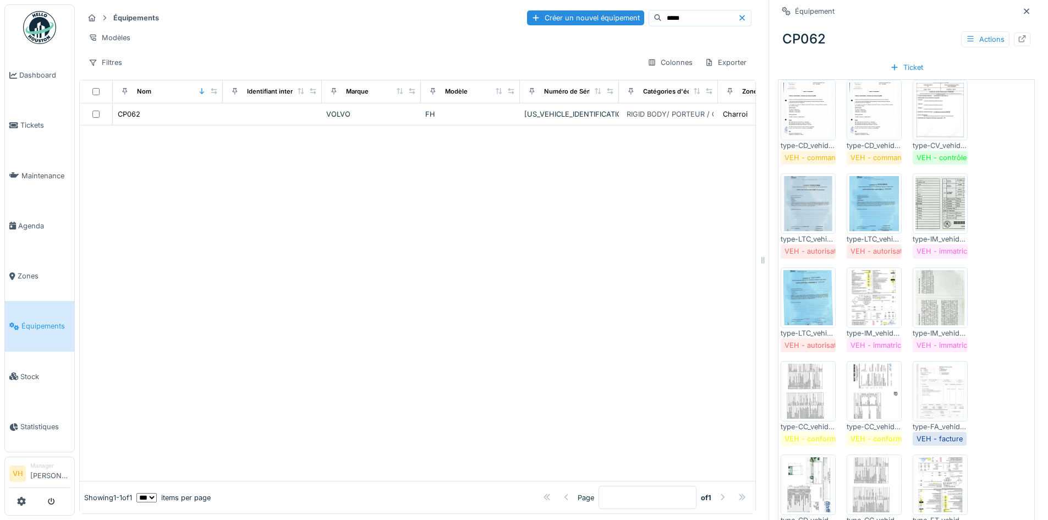
click at [925, 194] on img at bounding box center [940, 203] width 50 height 55
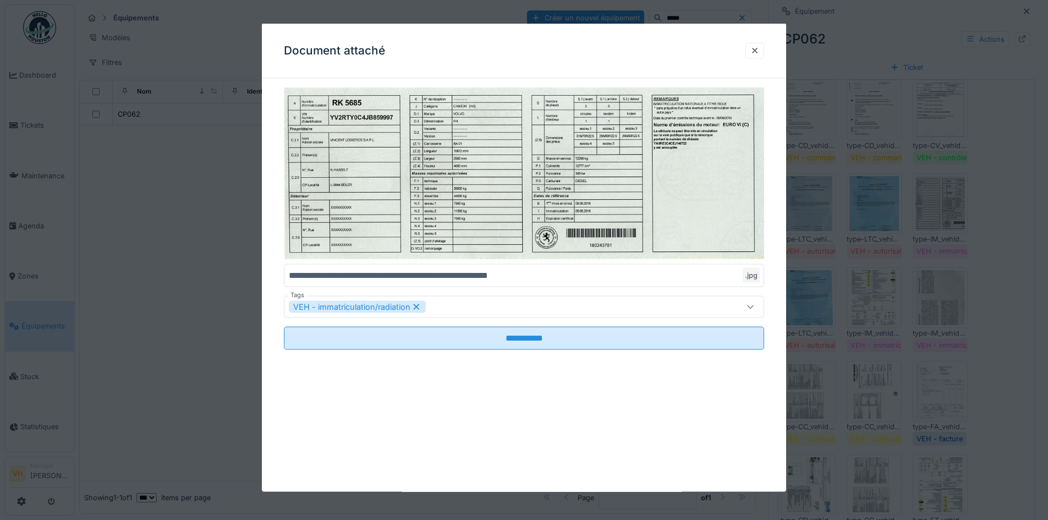
click at [982, 170] on div at bounding box center [524, 260] width 1048 height 520
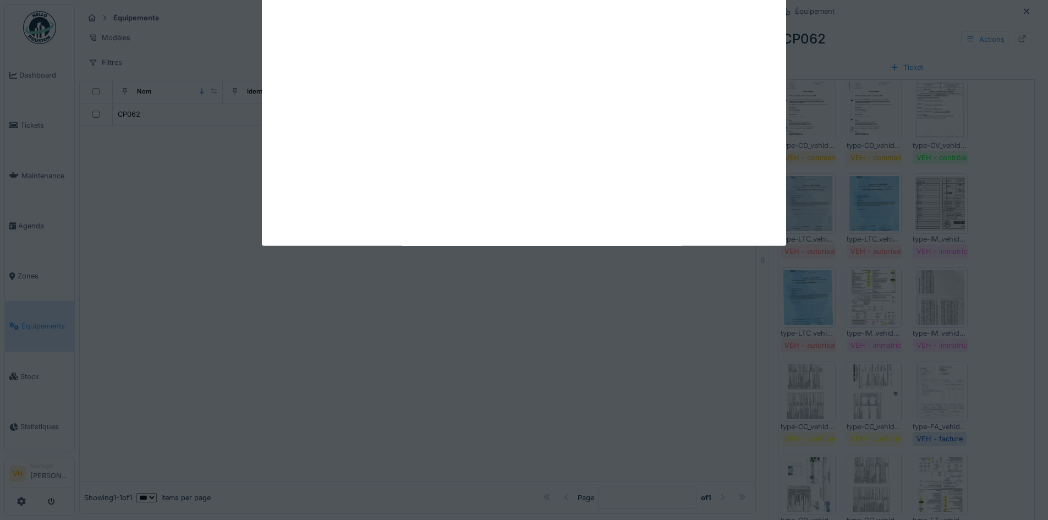
click at [941, 286] on img at bounding box center [940, 297] width 50 height 55
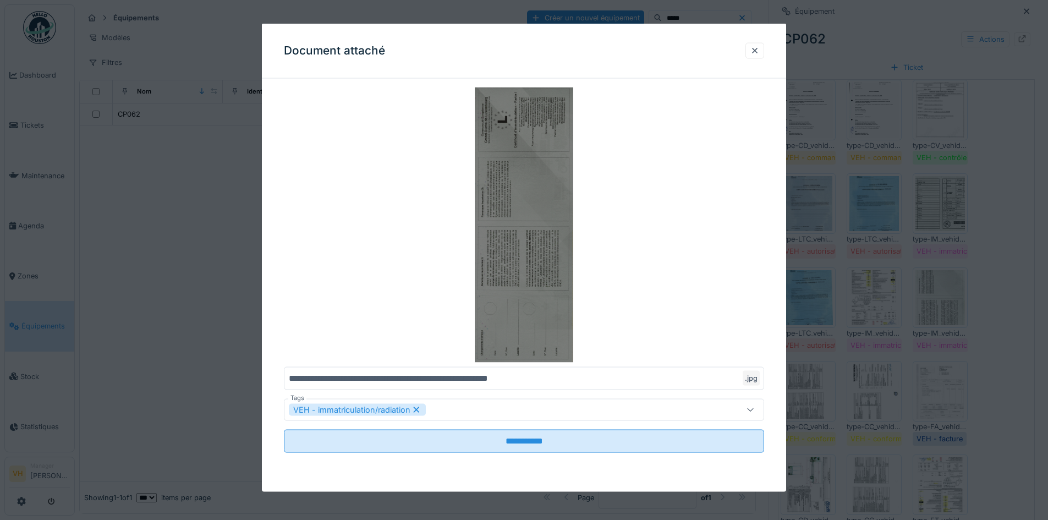
click at [495, 195] on img at bounding box center [524, 224] width 480 height 275
